Goal: Find specific page/section: Find specific page/section

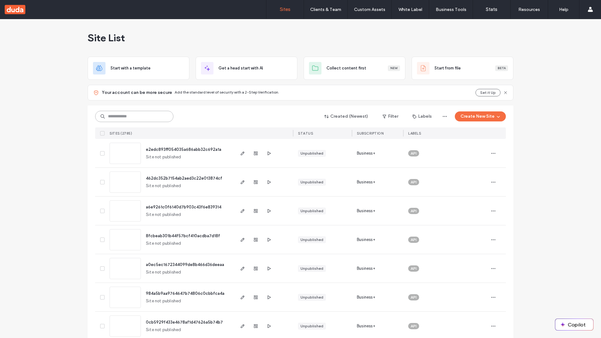
click at [134, 116] on input at bounding box center [134, 116] width 78 height 11
type input "**********"
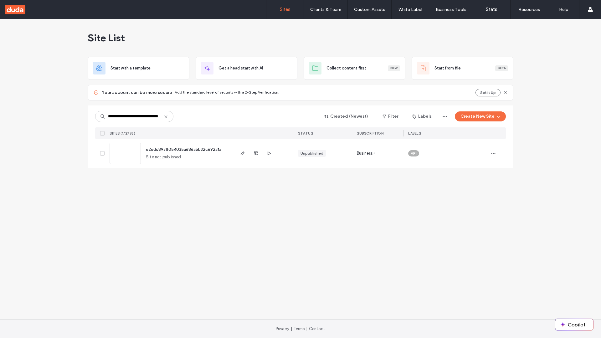
click at [184, 149] on span "e2edc893ff054035a686abb32c692a1a" at bounding box center [183, 149] width 75 height 5
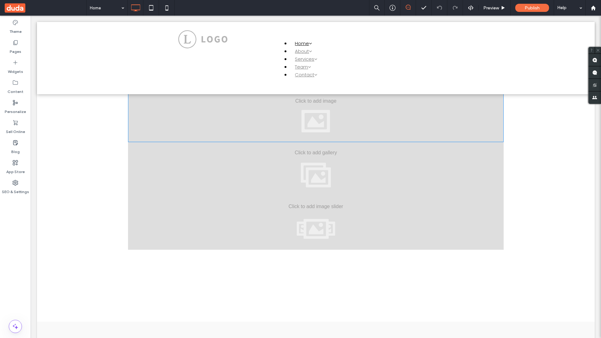
click at [316, 115] on div at bounding box center [316, 115] width 376 height 54
